Goal: Task Accomplishment & Management: Use online tool/utility

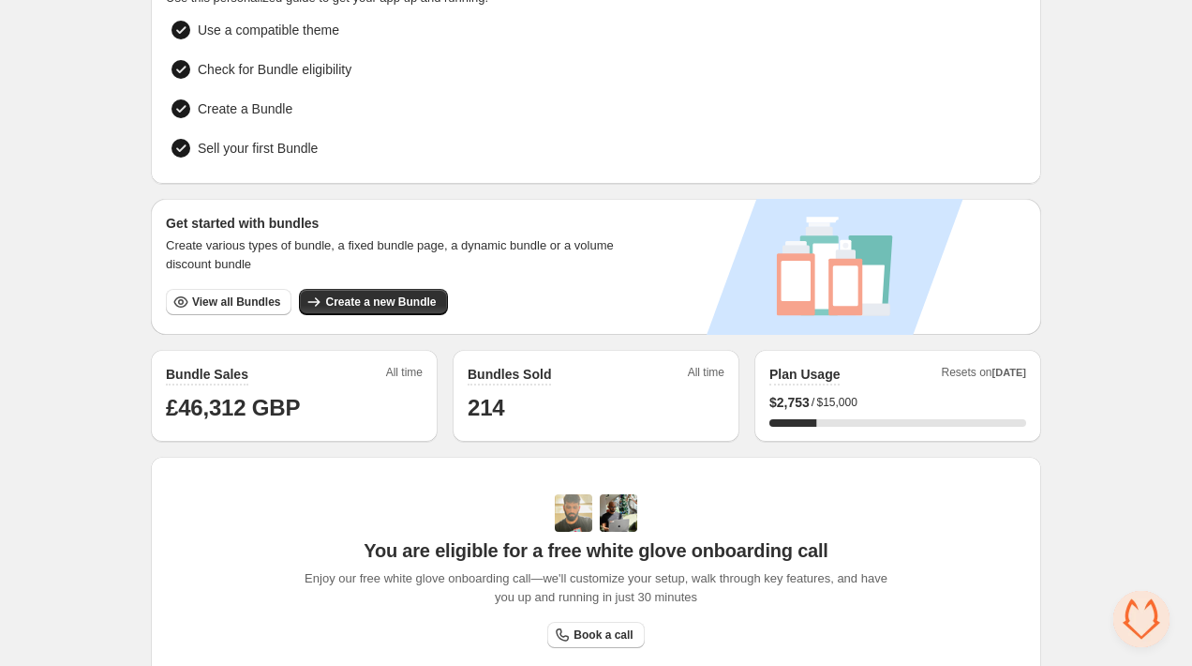
scroll to position [195, 0]
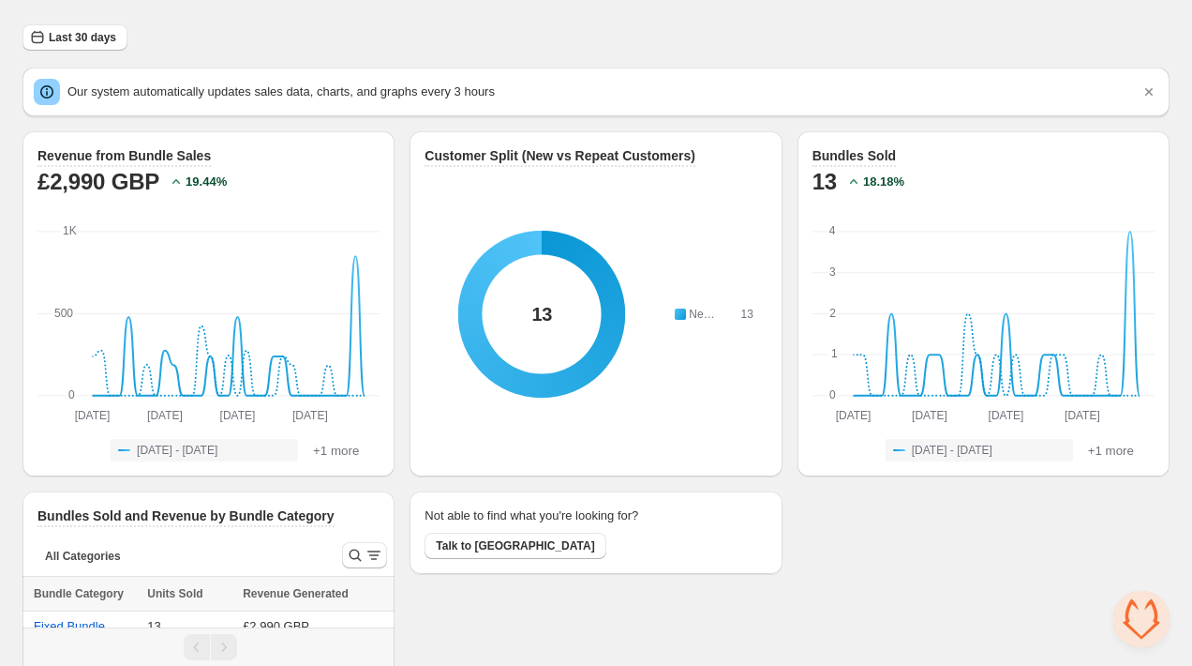
scroll to position [75, 0]
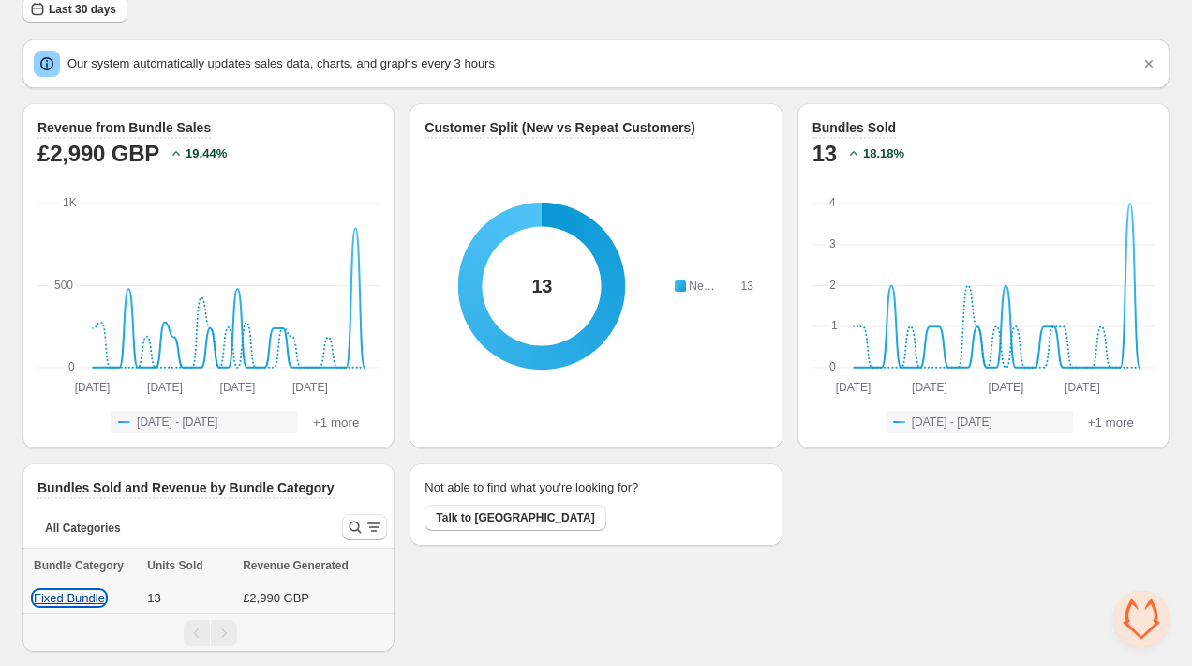
click at [60, 596] on button "Fixed Bundle" at bounding box center [69, 598] width 71 height 14
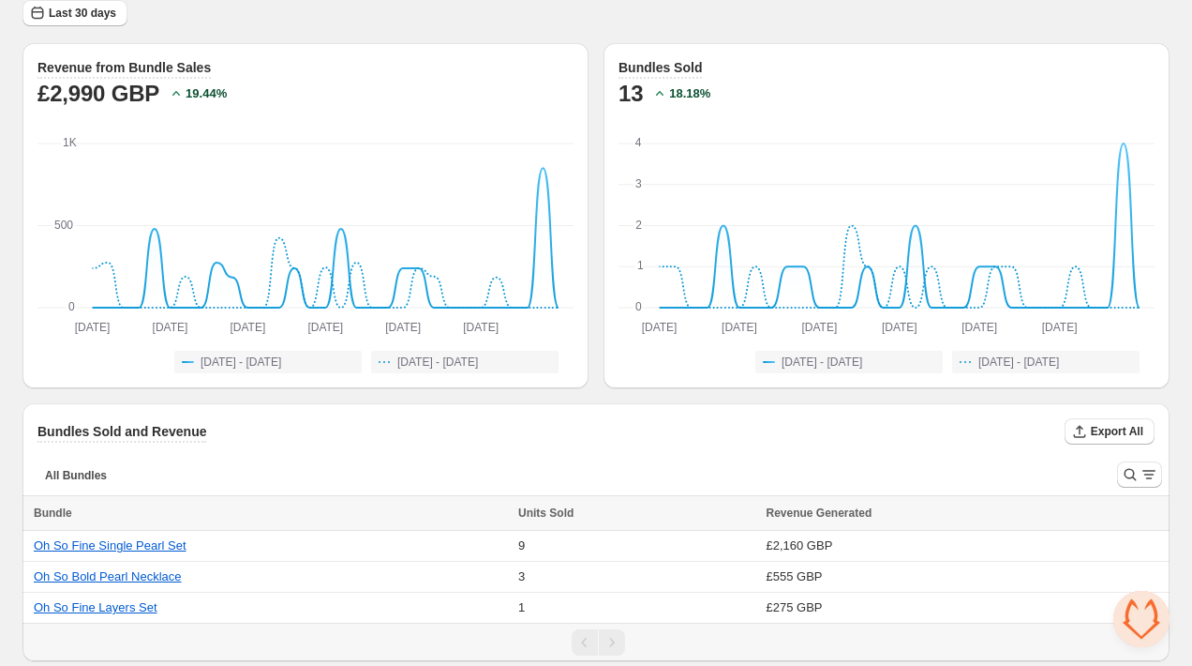
scroll to position [80, 0]
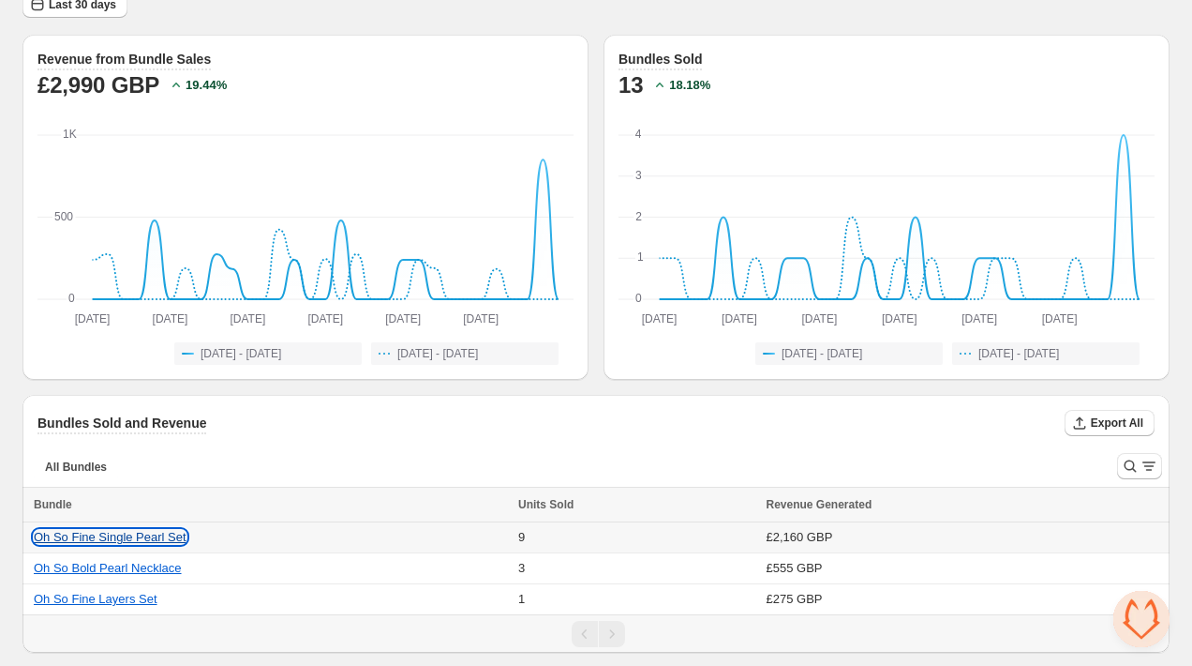
click at [152, 536] on button "Oh So Fine Single Pearl Set" at bounding box center [110, 537] width 153 height 14
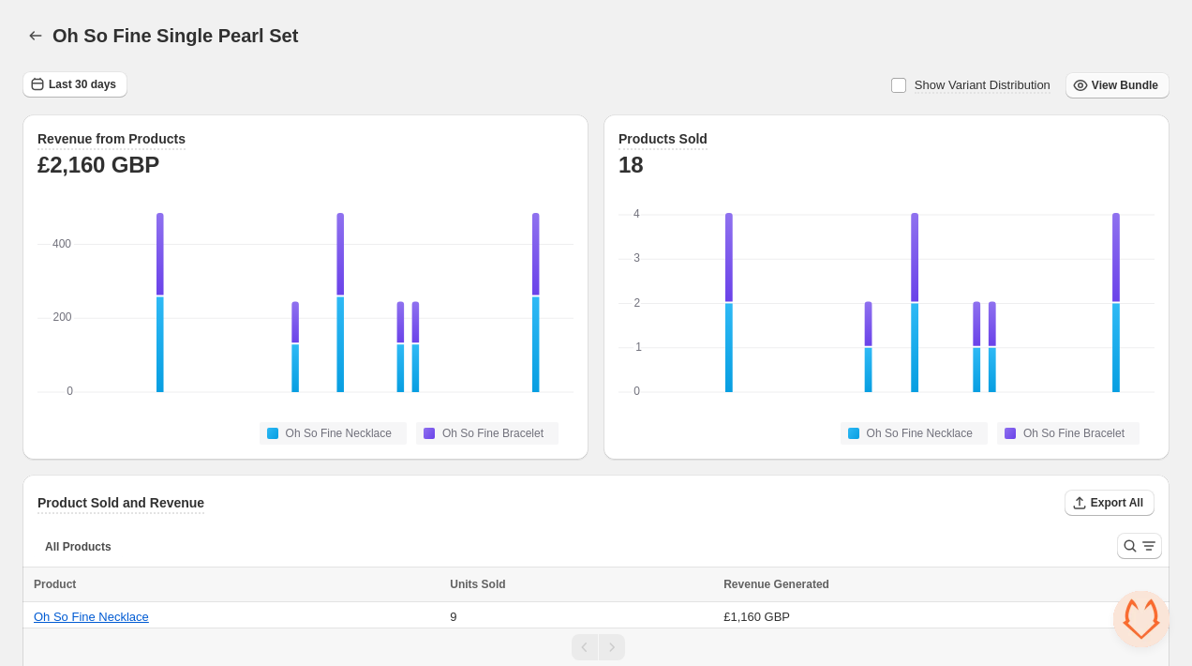
click at [1111, 92] on span "View Bundle" at bounding box center [1125, 85] width 67 height 15
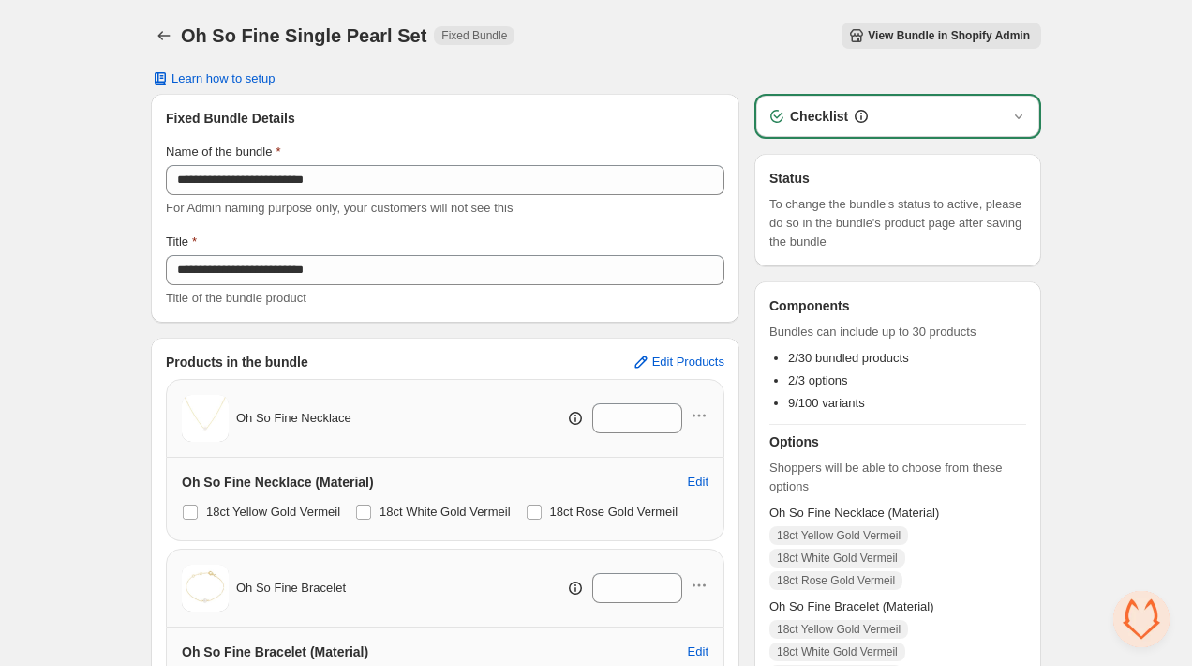
scroll to position [241, 0]
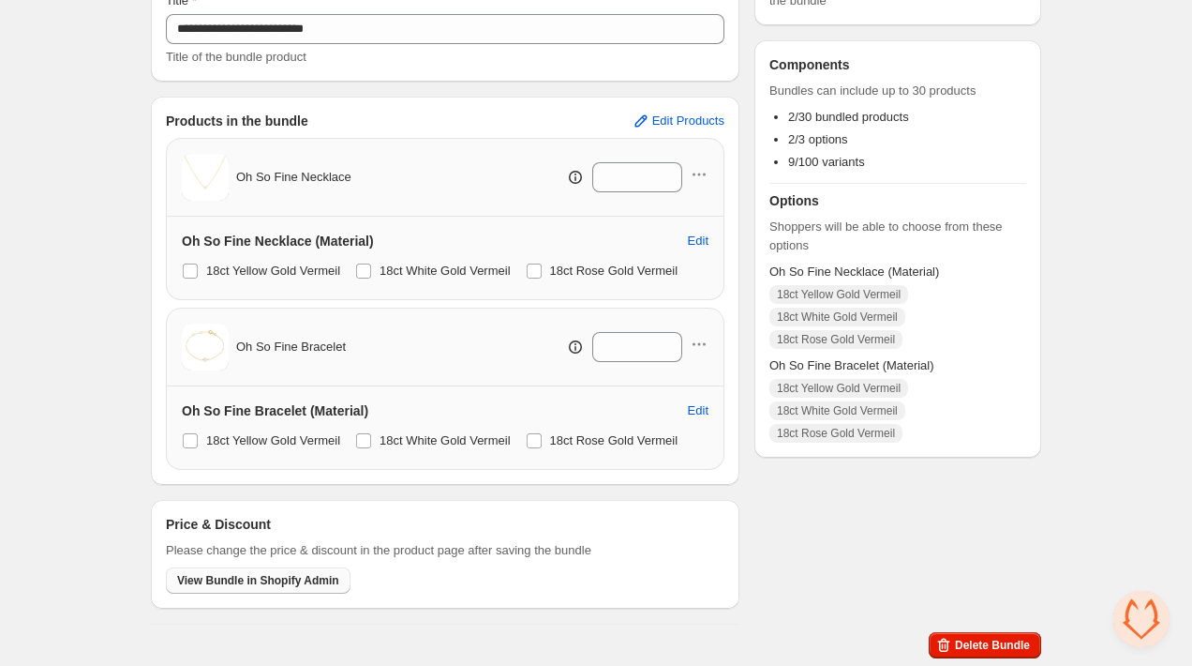
click at [317, 589] on button "View Bundle in Shopify Admin" at bounding box center [258, 580] width 185 height 26
